Goal: Navigation & Orientation: Understand site structure

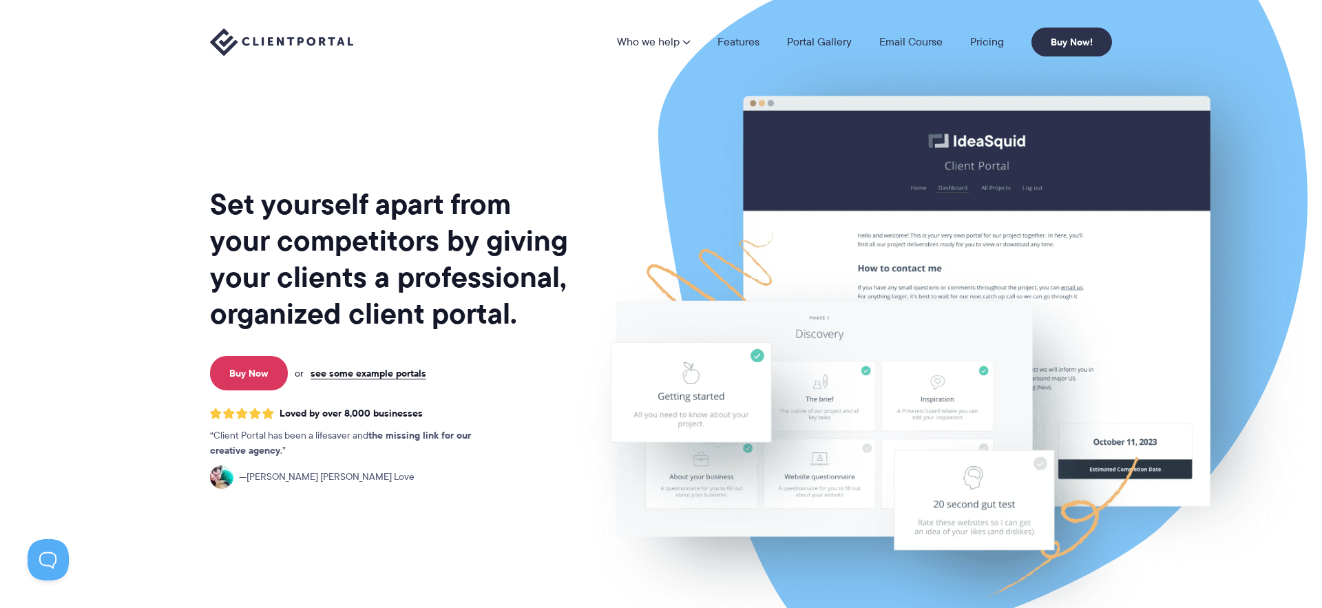
click at [401, 151] on div "Set yourself apart from your competitors by giving your clients a professional,…" at bounding box center [390, 341] width 361 height 660
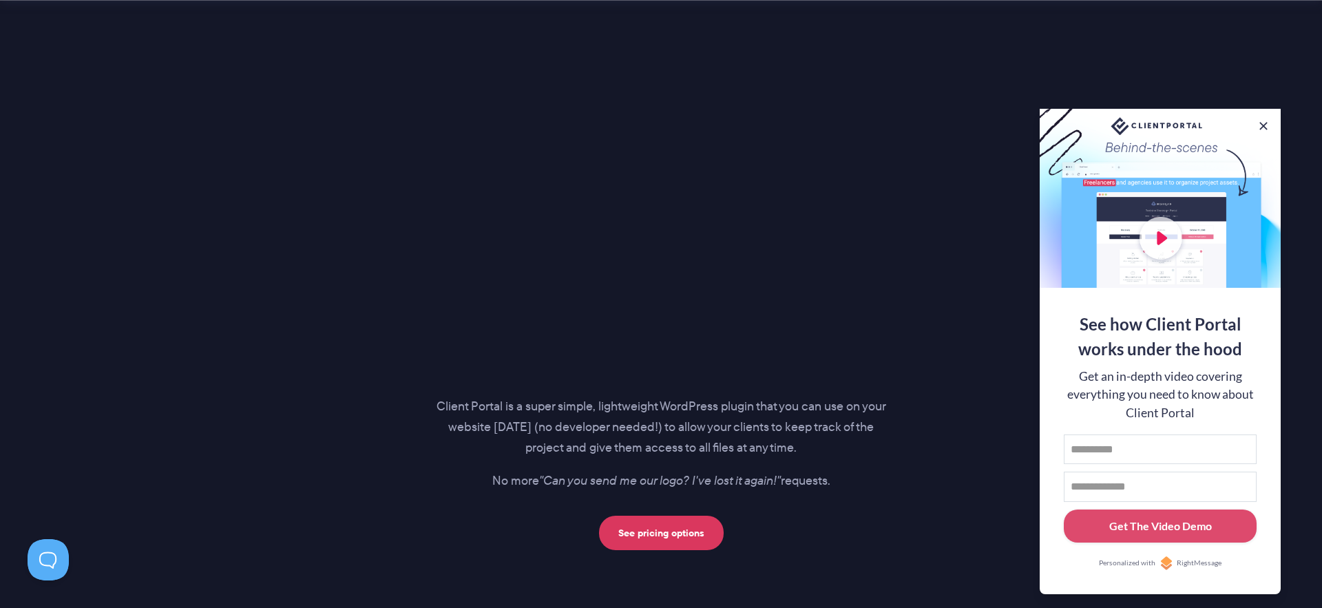
scroll to position [1811, 0]
click at [1266, 122] on button at bounding box center [1263, 126] width 14 height 14
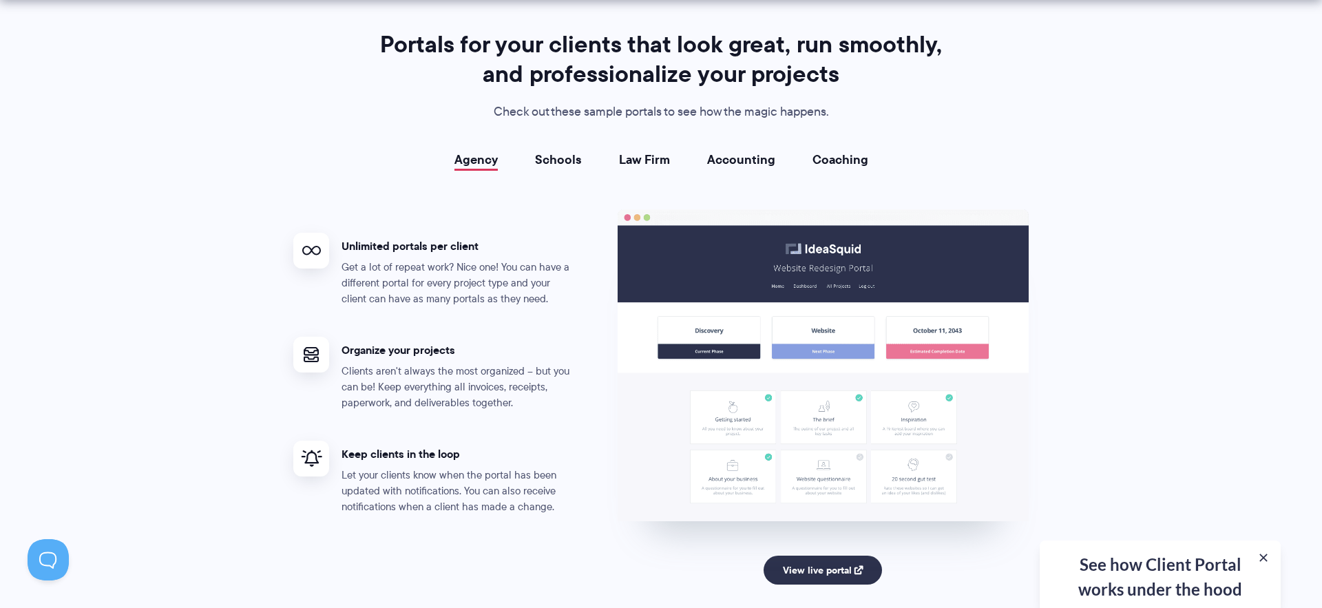
scroll to position [2463, 0]
click at [840, 164] on link "Coaching" at bounding box center [840, 159] width 56 height 14
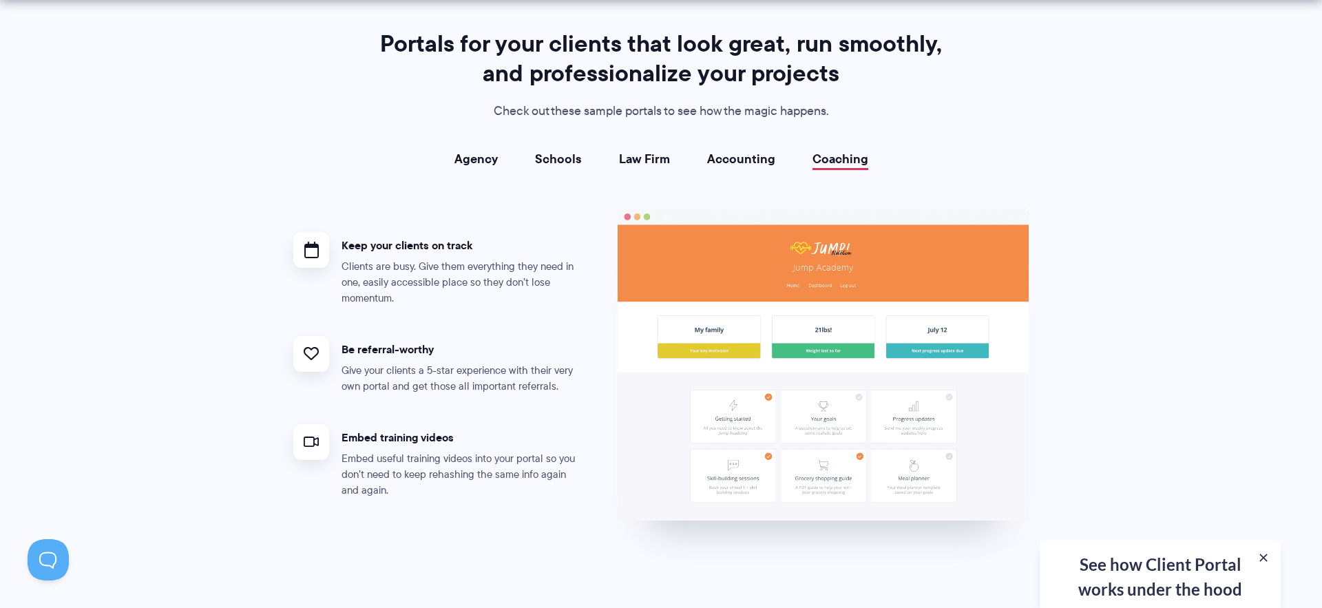
click at [736, 157] on link "Accounting" at bounding box center [741, 159] width 68 height 14
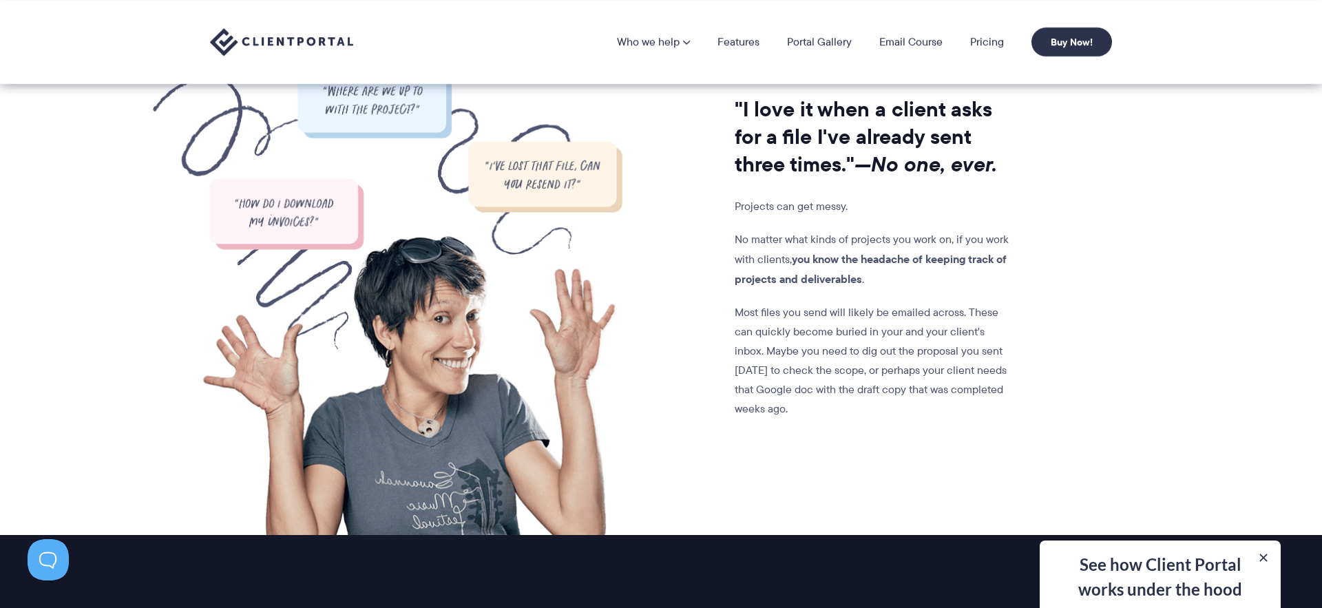
scroll to position [1125, 0]
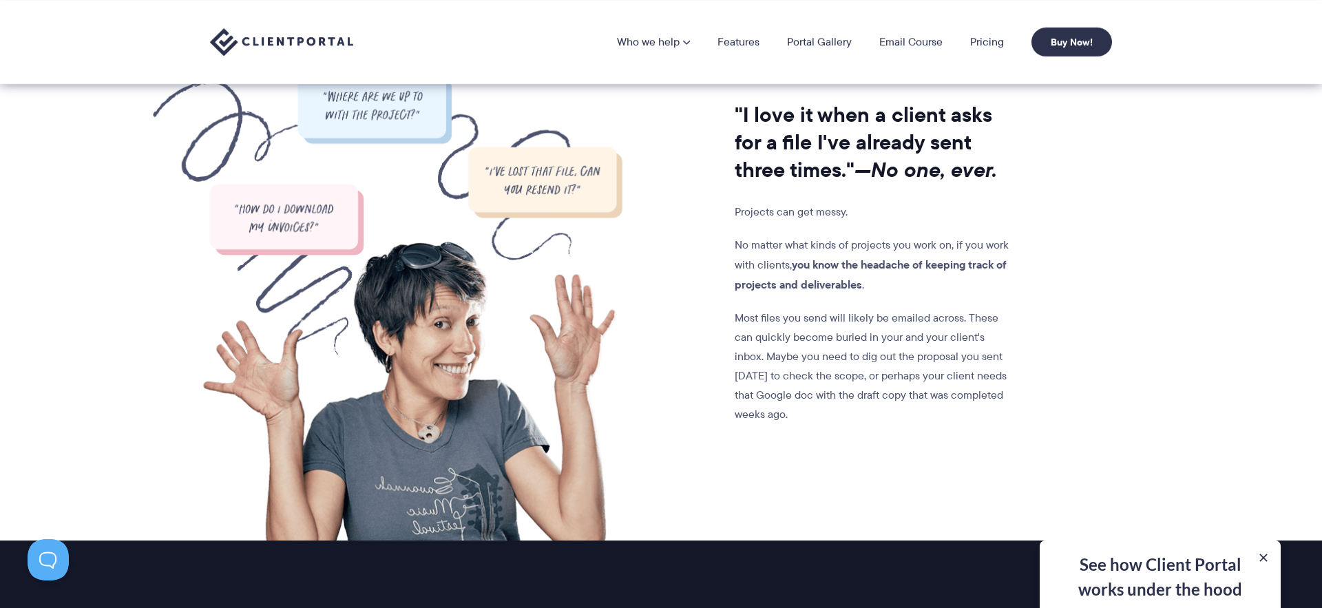
drag, startPoint x: 741, startPoint y: 41, endPoint x: 741, endPoint y: 52, distance: 10.3
click at [740, 41] on link "Features" at bounding box center [738, 41] width 42 height 11
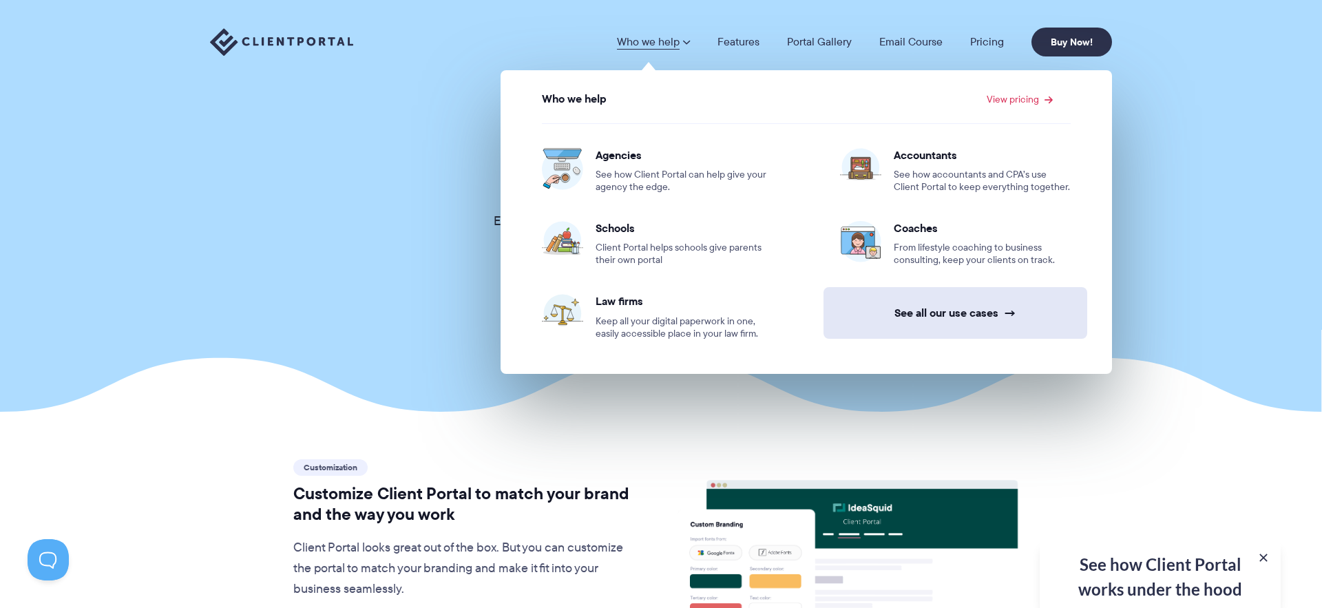
click at [959, 300] on link "See all our use cases →" at bounding box center [955, 313] width 264 height 52
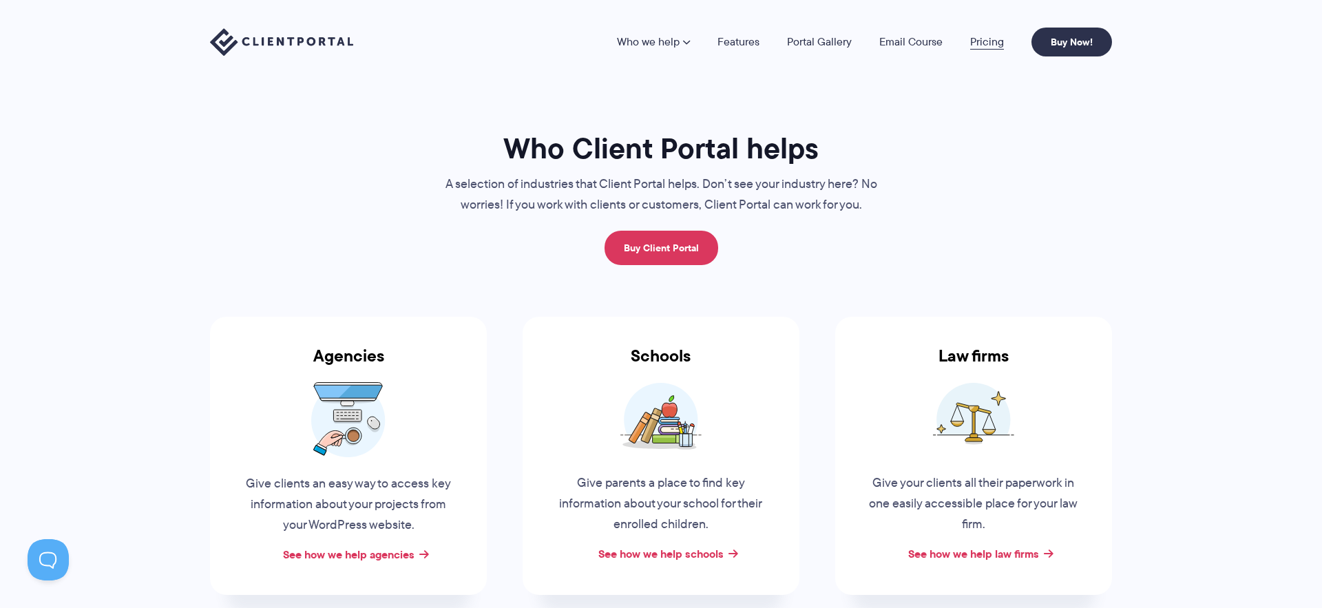
click at [991, 40] on link "Pricing" at bounding box center [987, 41] width 34 height 11
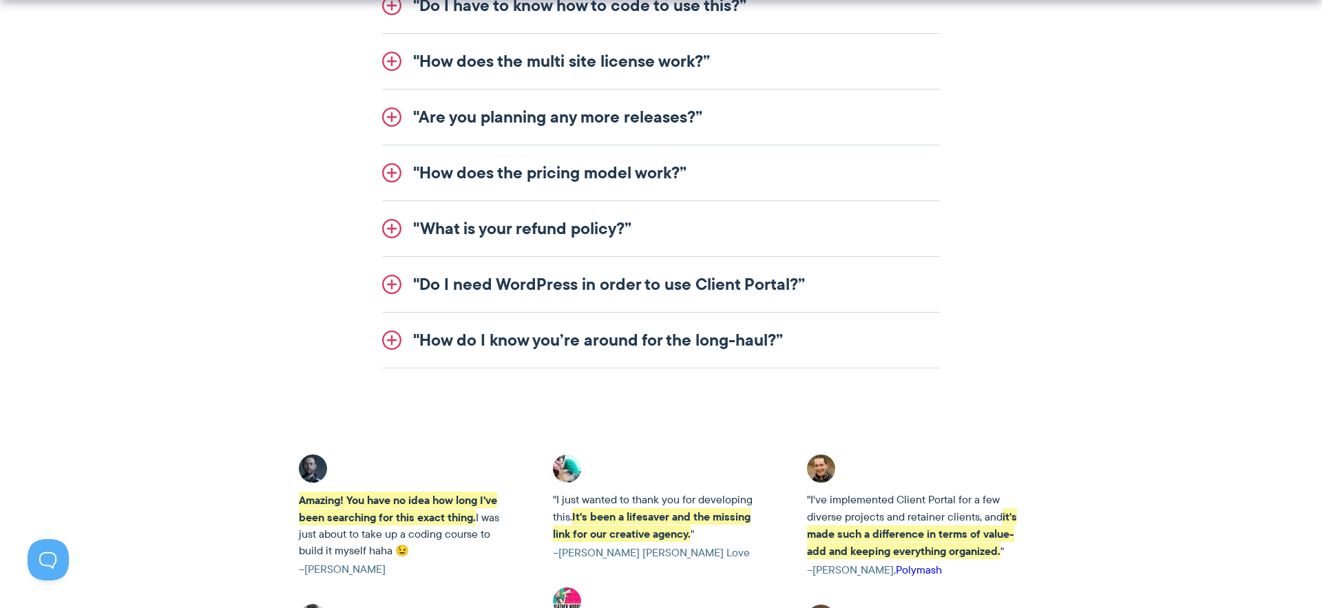
scroll to position [1878, 0]
click at [551, 285] on link ""Do I need WordPress in order to use Client Portal?”" at bounding box center [661, 283] width 558 height 55
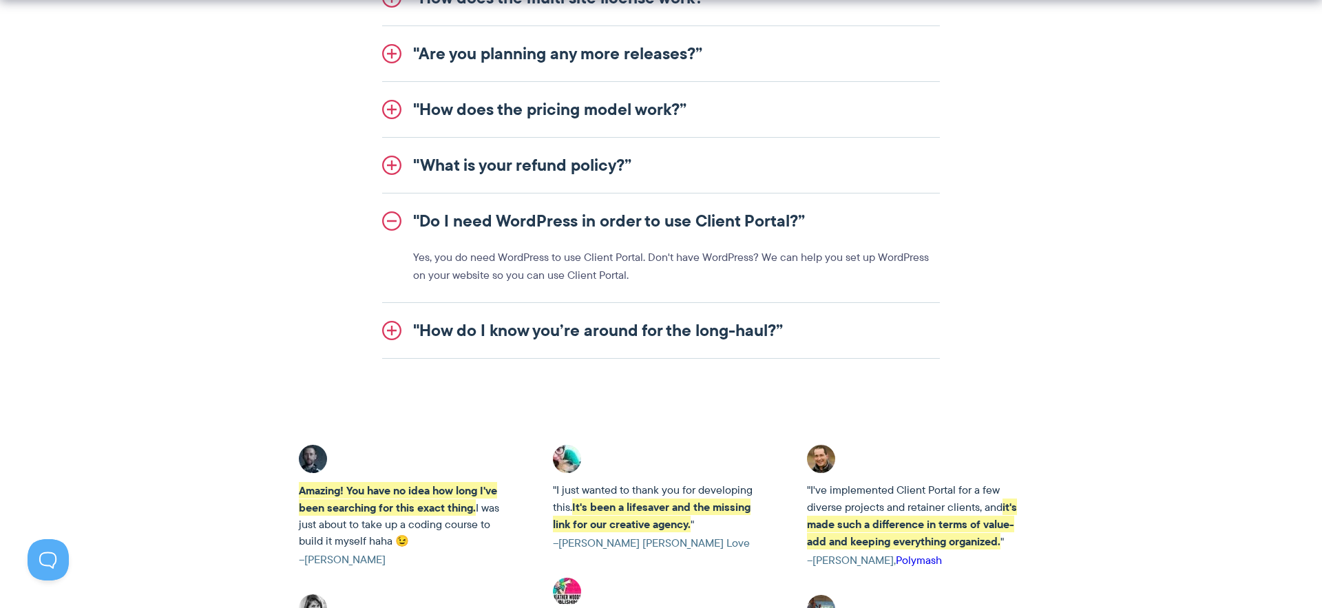
scroll to position [1783, 0]
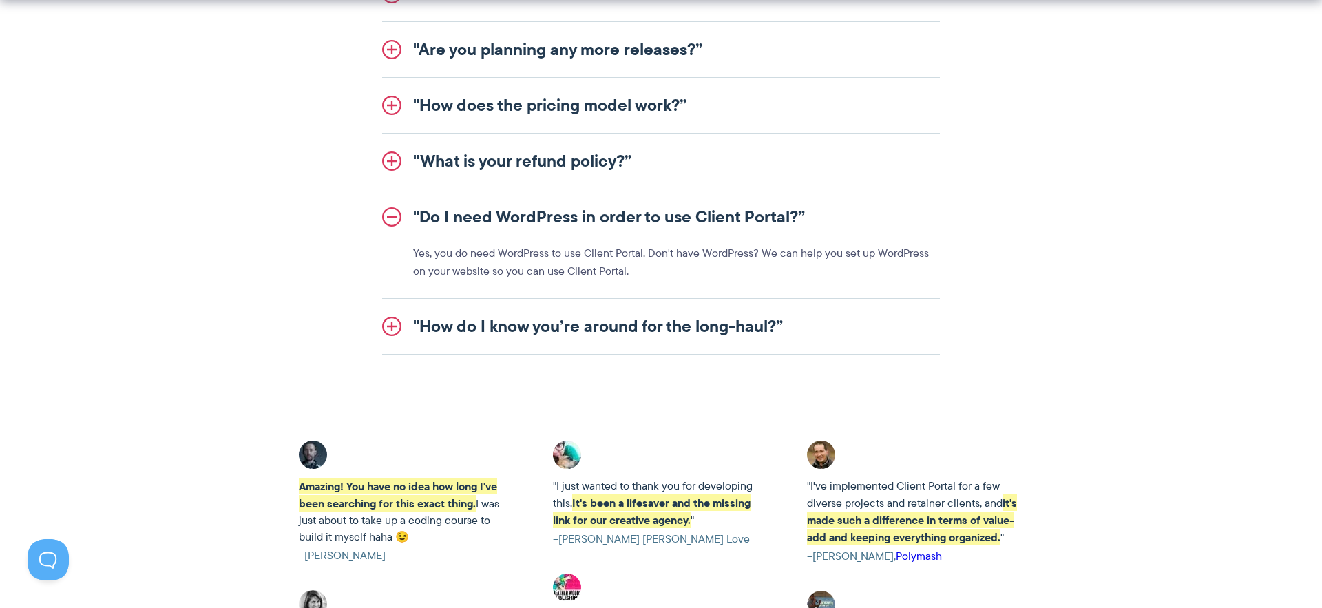
click at [644, 330] on link ""How do I know you’re around for the long-haul?”" at bounding box center [661, 326] width 558 height 55
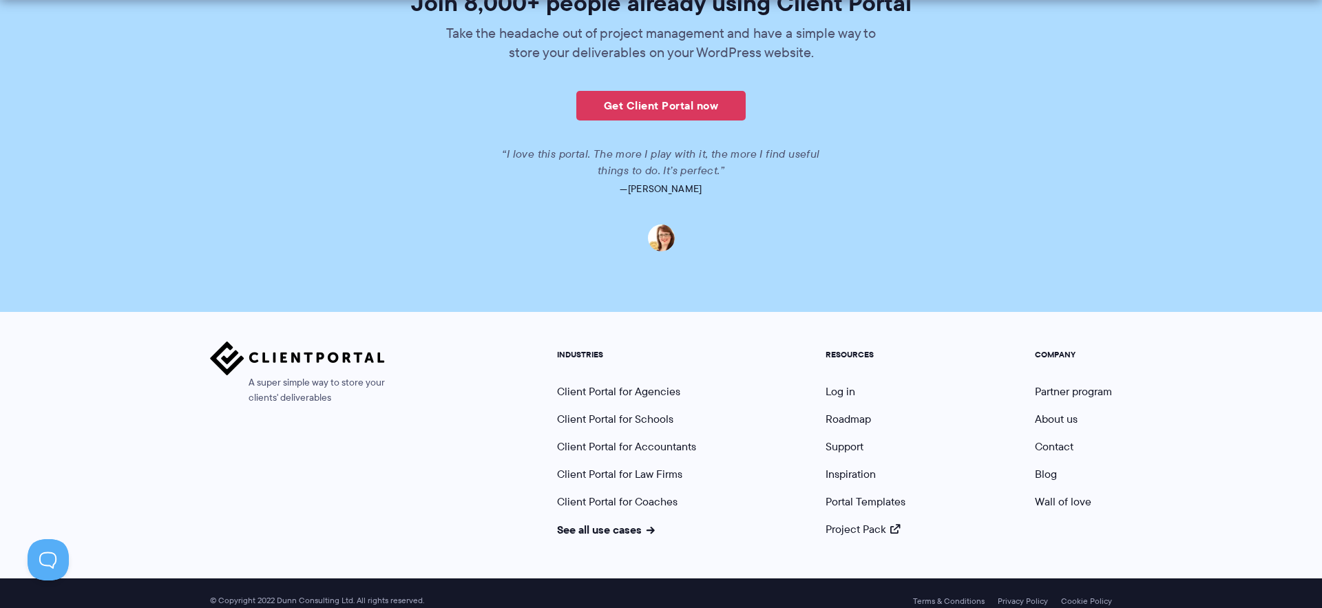
scroll to position [3376, 0]
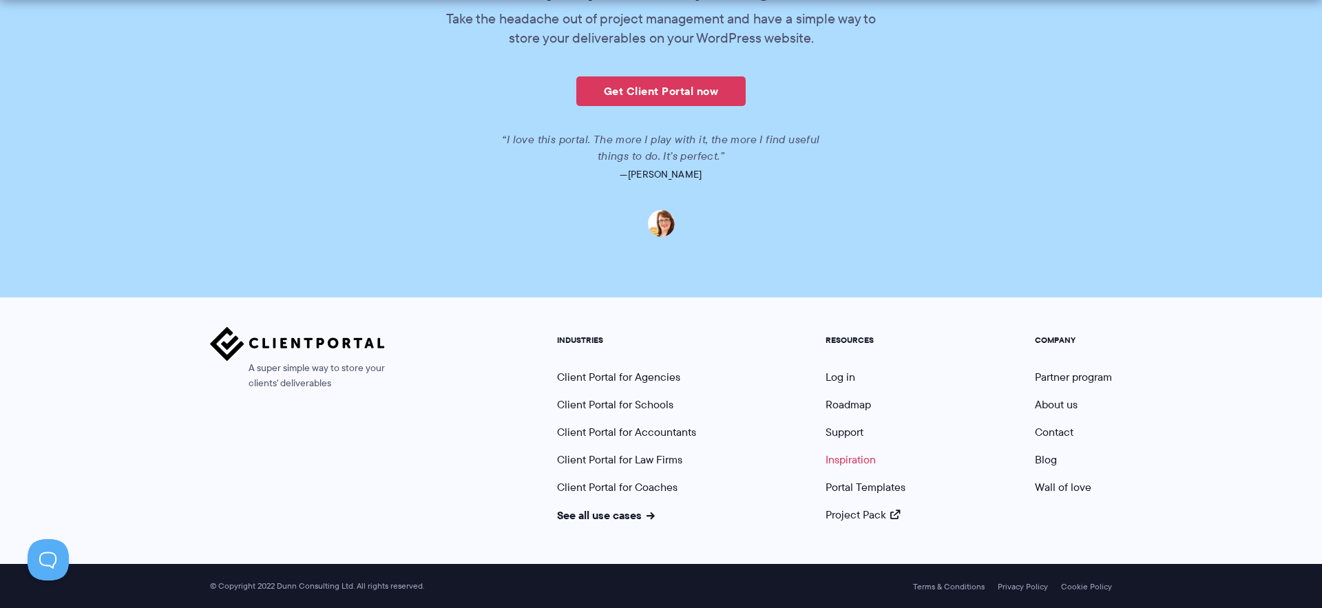
click at [861, 454] on link "Inspiration" at bounding box center [850, 460] width 50 height 16
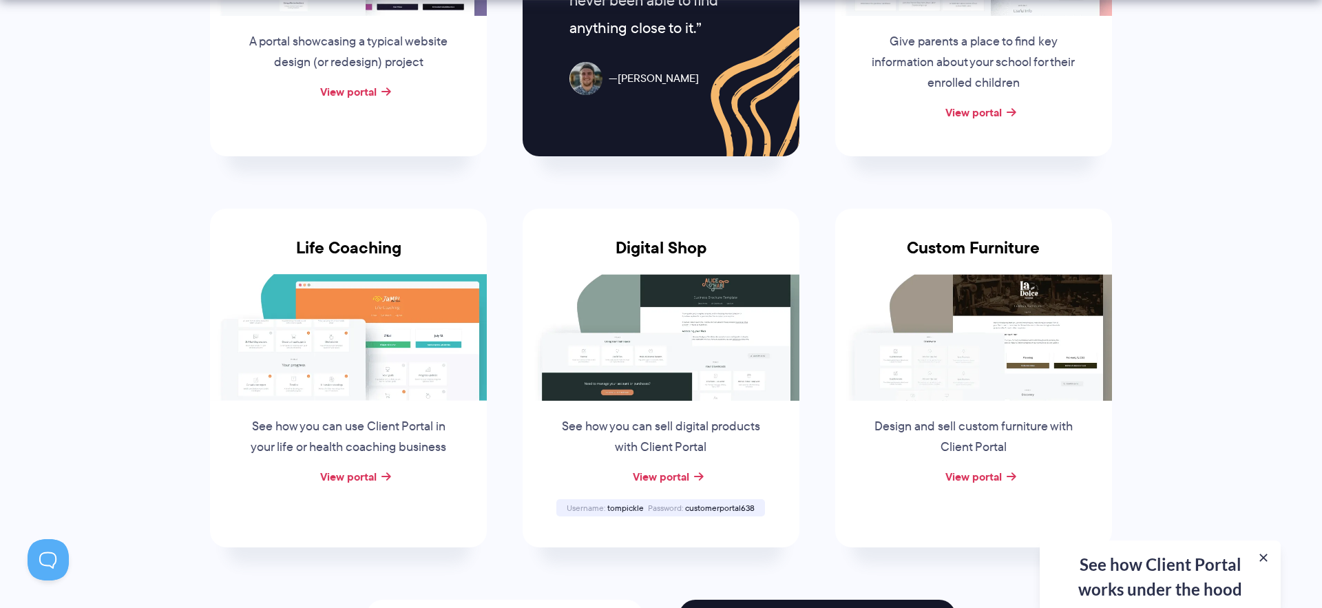
scroll to position [887, 0]
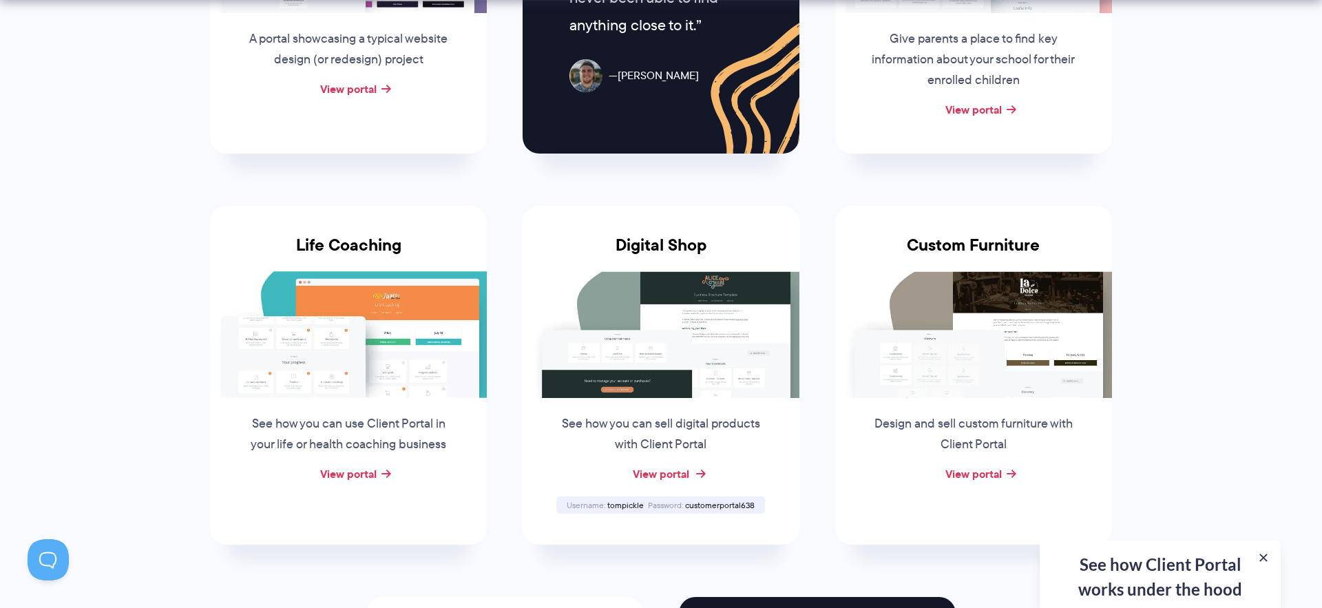
click at [673, 475] on link "View portal" at bounding box center [661, 473] width 56 height 17
click at [628, 507] on span "tompickle" at bounding box center [625, 505] width 36 height 12
copy span "tompickle"
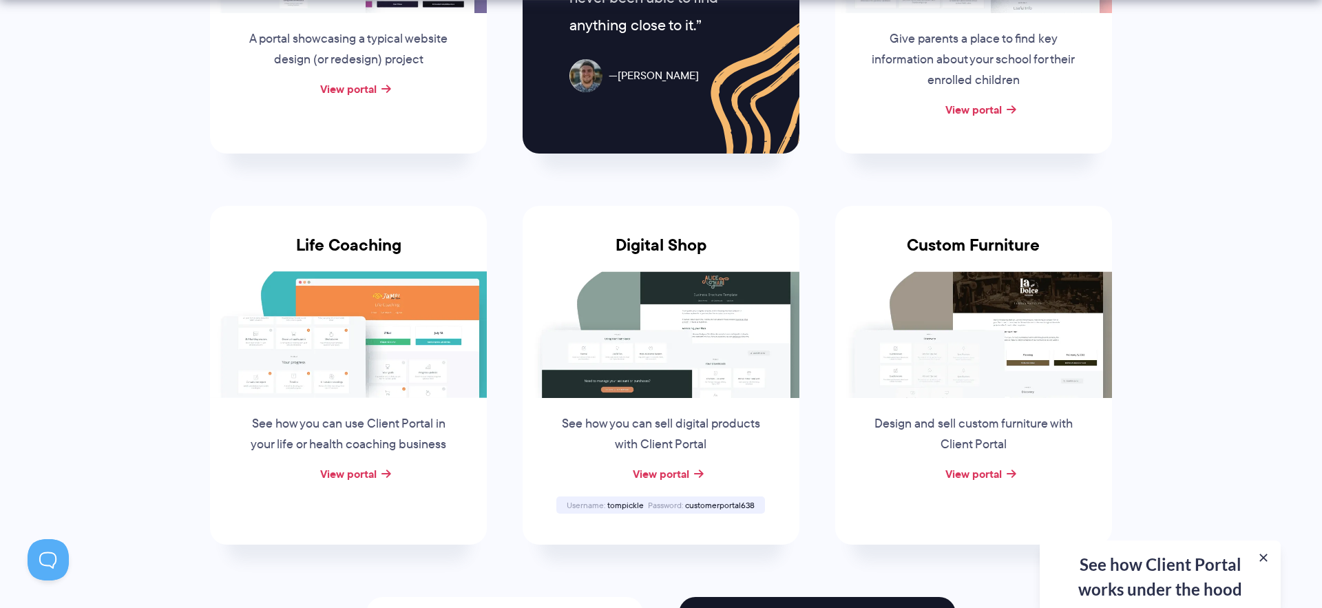
click at [721, 502] on span "customerportal638" at bounding box center [720, 505] width 70 height 12
copy span "customerportal638"
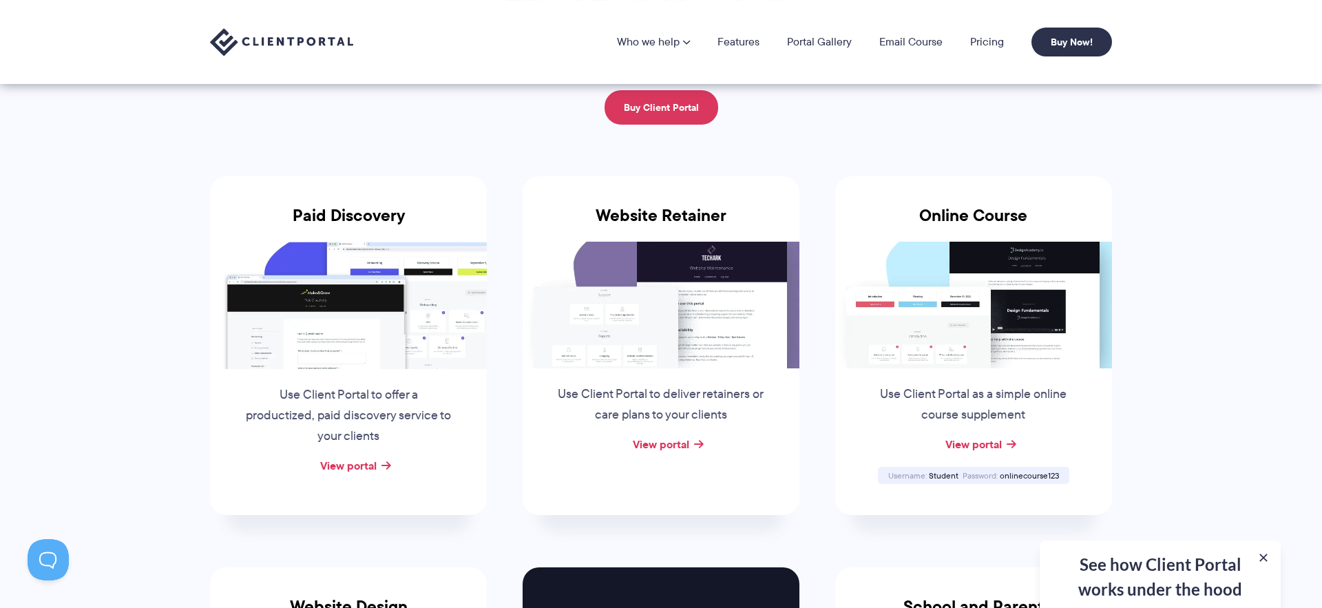
scroll to position [141, 0]
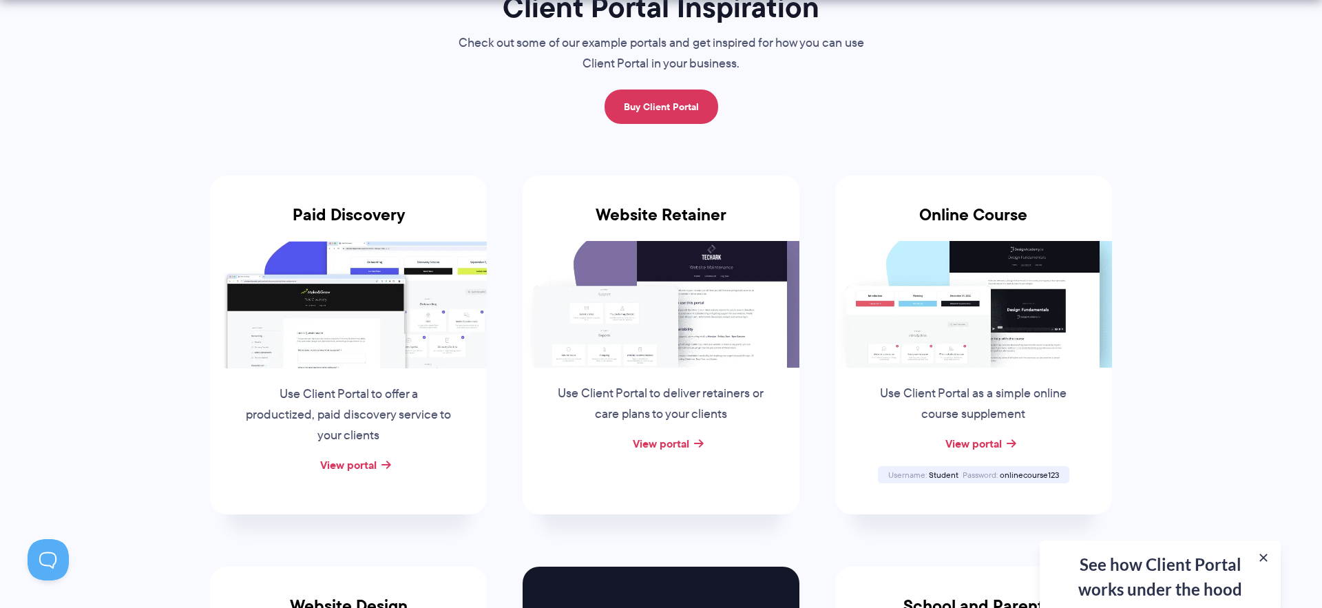
click at [376, 465] on div "View portal" at bounding box center [348, 465] width 277 height 21
click at [382, 461] on div "View portal" at bounding box center [348, 465] width 277 height 21
click at [357, 463] on link "View portal" at bounding box center [348, 464] width 56 height 17
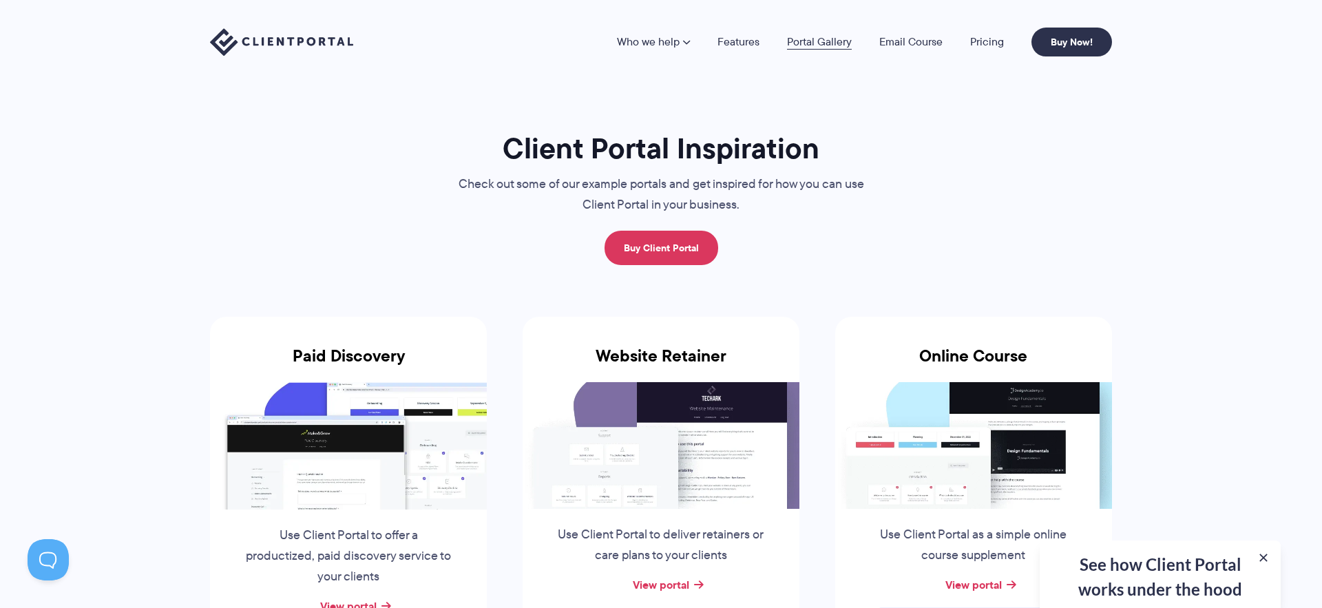
click at [832, 39] on link "Portal Gallery" at bounding box center [819, 41] width 65 height 11
click at [900, 43] on link "Email Course" at bounding box center [910, 41] width 63 height 11
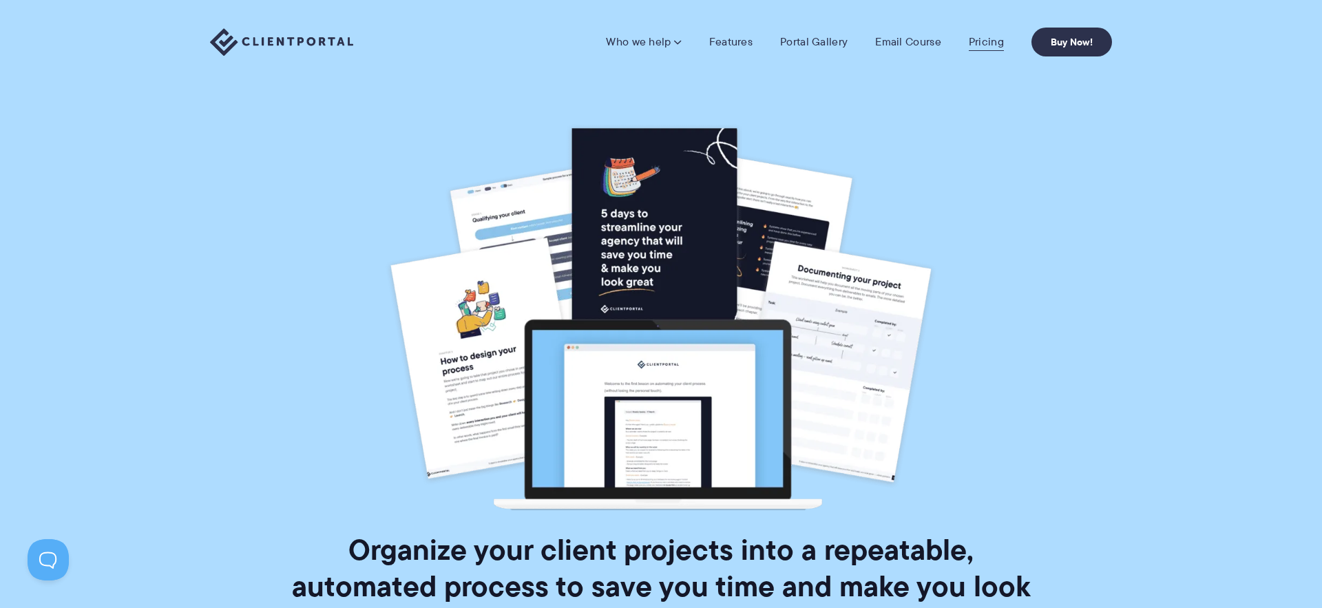
click at [981, 41] on link "Pricing" at bounding box center [985, 42] width 35 height 14
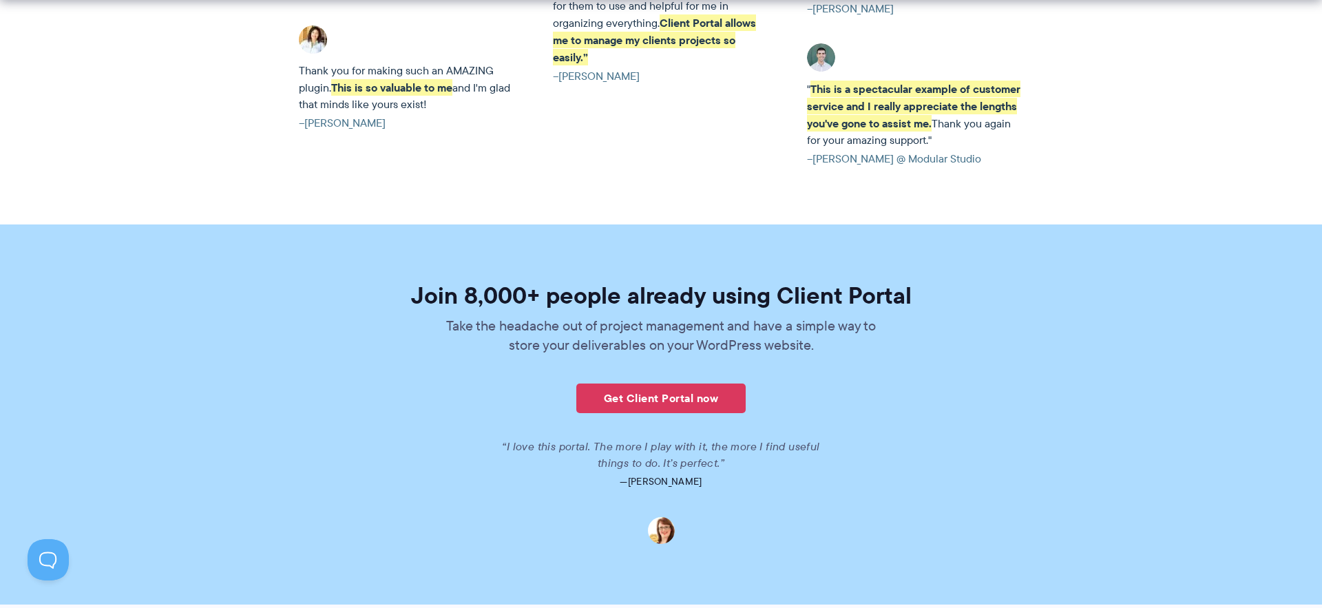
scroll to position [3394, 0]
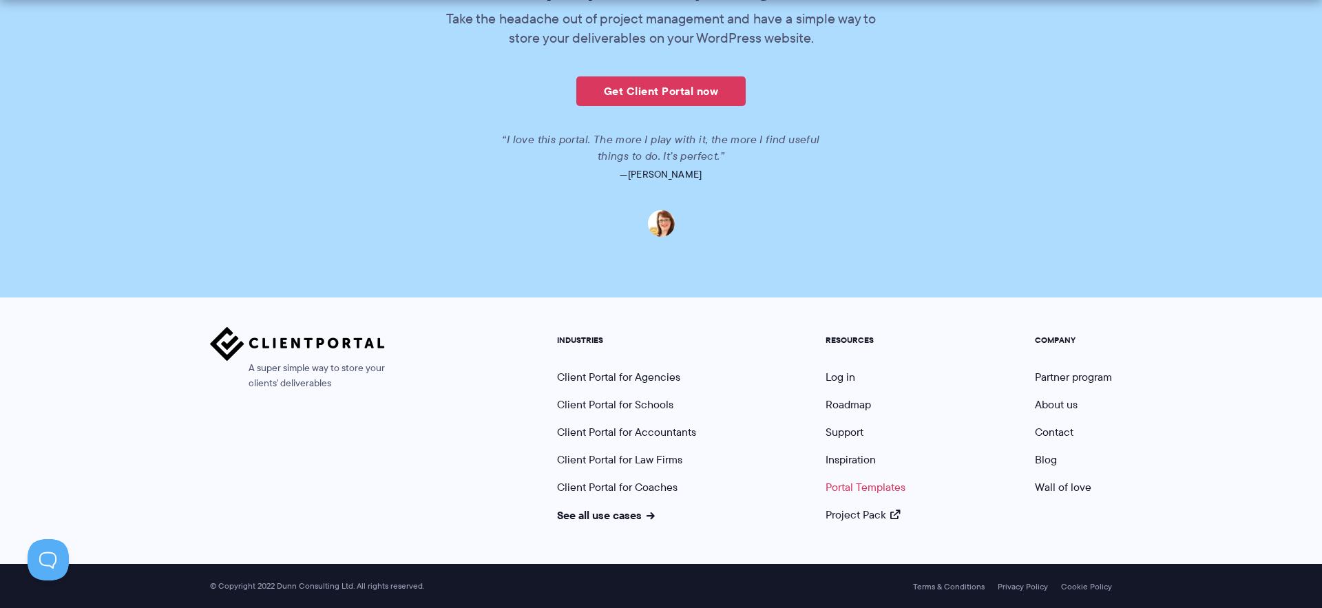
click at [866, 486] on link "Portal Templates" at bounding box center [865, 487] width 80 height 16
